Goal: Task Accomplishment & Management: Manage account settings

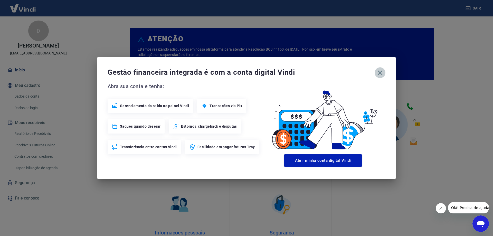
click at [380, 75] on icon "button" at bounding box center [380, 73] width 8 height 8
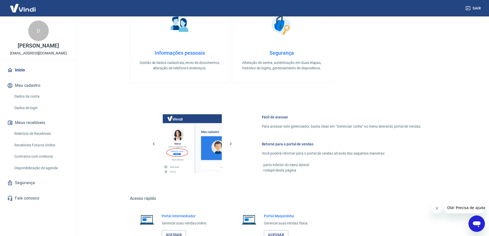
scroll to position [218, 0]
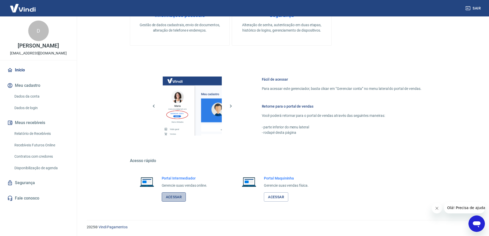
click at [177, 197] on link "Acessar" at bounding box center [174, 197] width 24 height 10
